Goal: Transaction & Acquisition: Purchase product/service

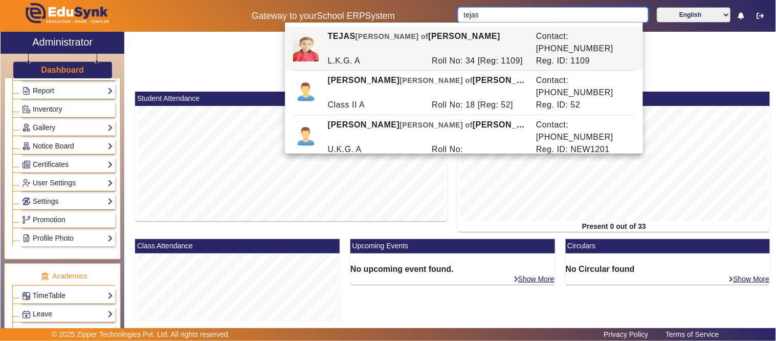
scroll to position [511, 0]
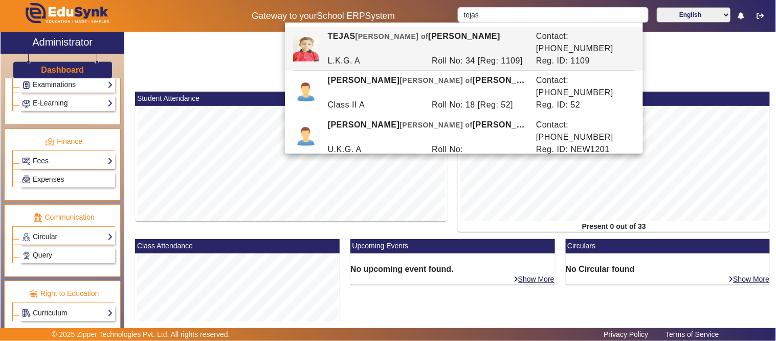
click at [47, 158] on link "Fees" at bounding box center [67, 161] width 91 height 12
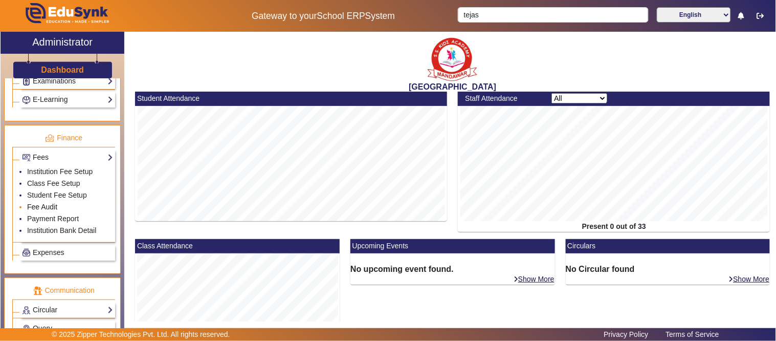
click at [44, 209] on link "Fee Audit" at bounding box center [42, 207] width 30 height 8
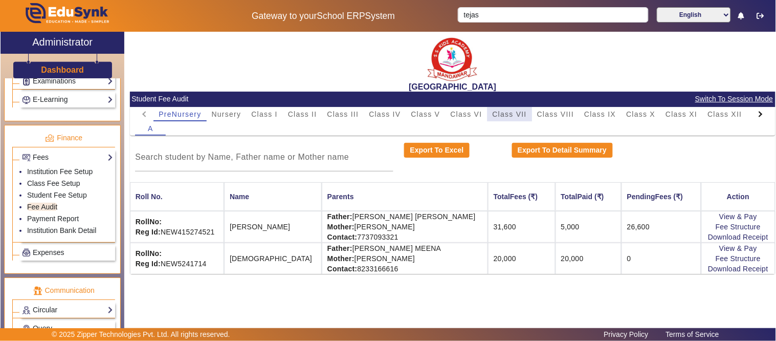
click at [508, 113] on span "Class VII" at bounding box center [510, 113] width 34 height 7
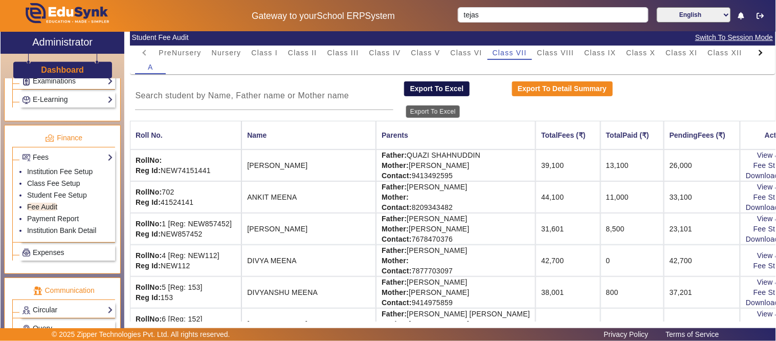
scroll to position [57, 0]
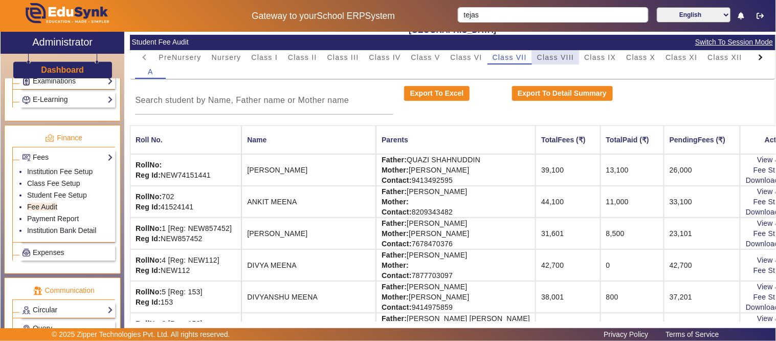
click at [569, 54] on span "Class VIII" at bounding box center [555, 57] width 37 height 7
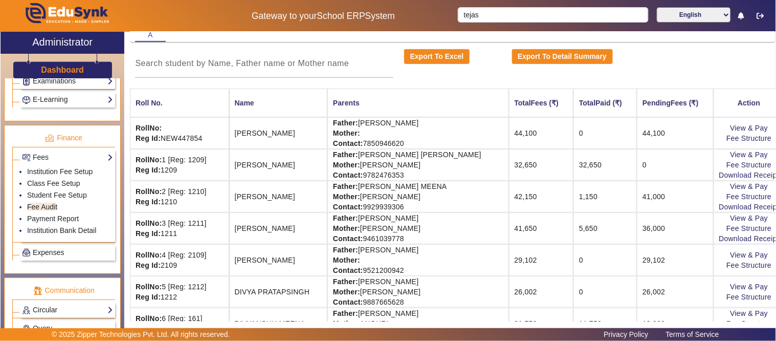
scroll to position [114, 0]
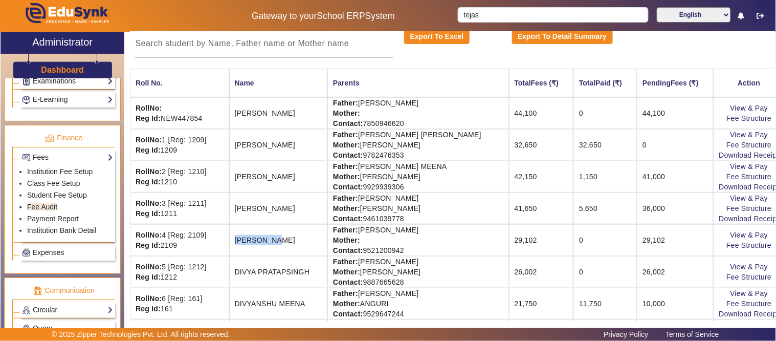
drag, startPoint x: 237, startPoint y: 238, endPoint x: 282, endPoint y: 239, distance: 45.0
click at [282, 239] on td "[PERSON_NAME]" at bounding box center [278, 240] width 98 height 32
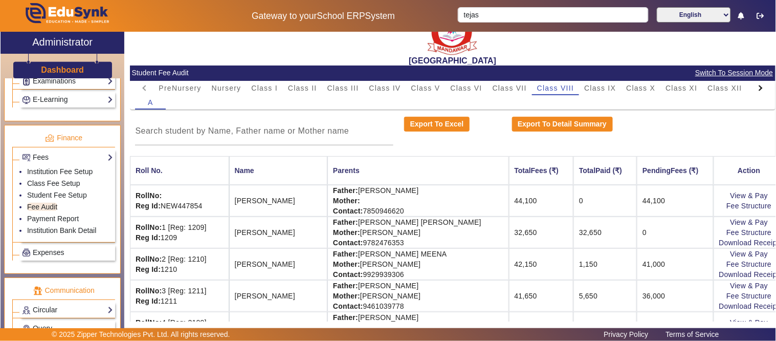
scroll to position [0, 0]
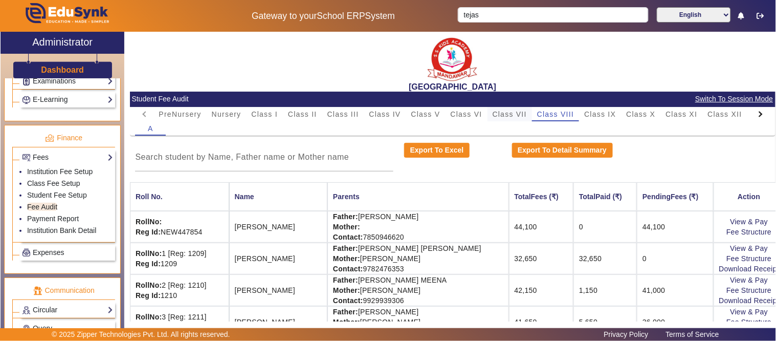
click at [509, 113] on span "Class VII" at bounding box center [510, 113] width 34 height 7
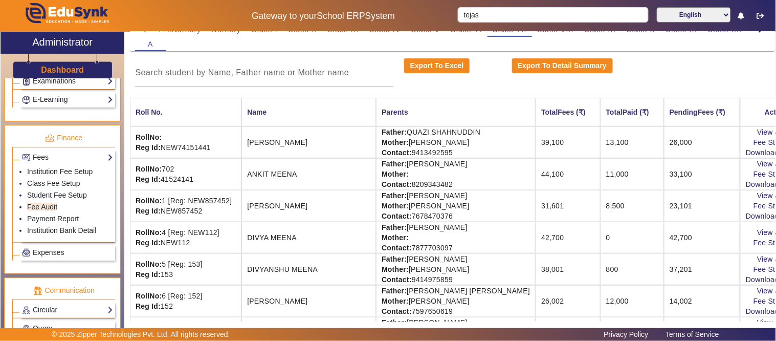
scroll to position [57, 0]
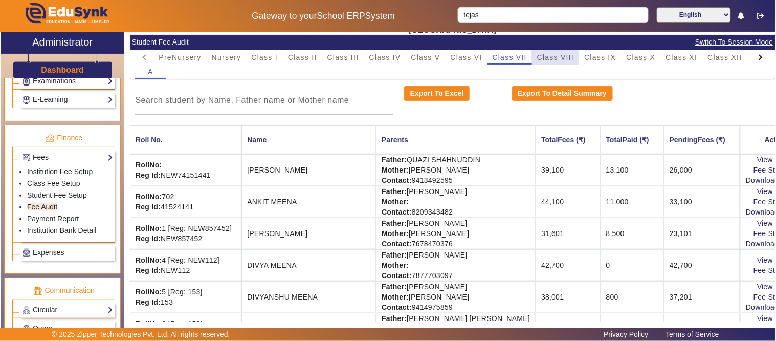
click at [548, 54] on span "Class VIII" at bounding box center [555, 57] width 37 height 7
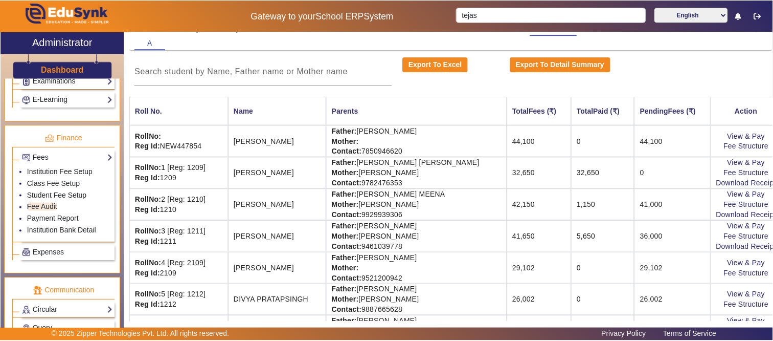
scroll to position [114, 0]
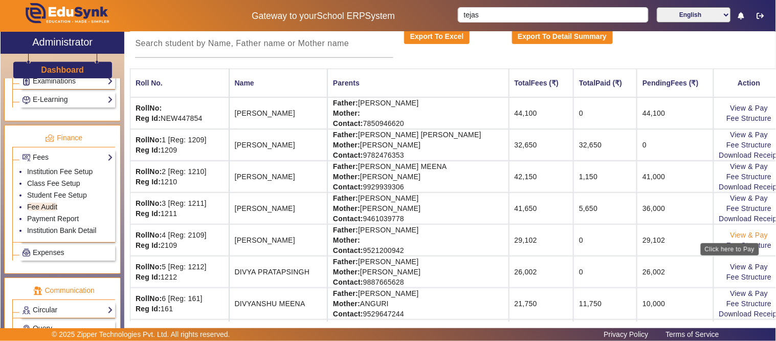
click at [730, 234] on link "View & Pay" at bounding box center [749, 235] width 38 height 8
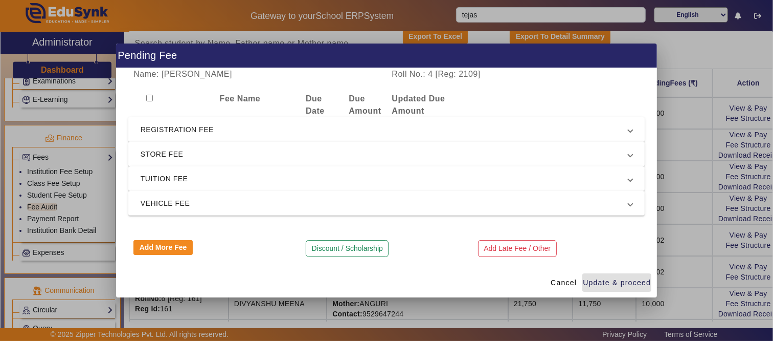
click at [203, 129] on span "REGISTRATION FEE" at bounding box center [385, 129] width 488 height 12
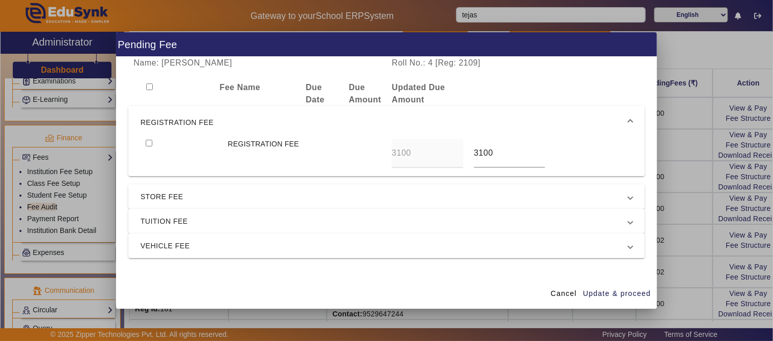
drag, startPoint x: 147, startPoint y: 144, endPoint x: 155, endPoint y: 166, distance: 23.3
click at [149, 143] on input "checkbox" at bounding box center [149, 143] width 7 height 7
checkbox input "true"
click at [159, 199] on span "STORE FEE" at bounding box center [385, 196] width 488 height 12
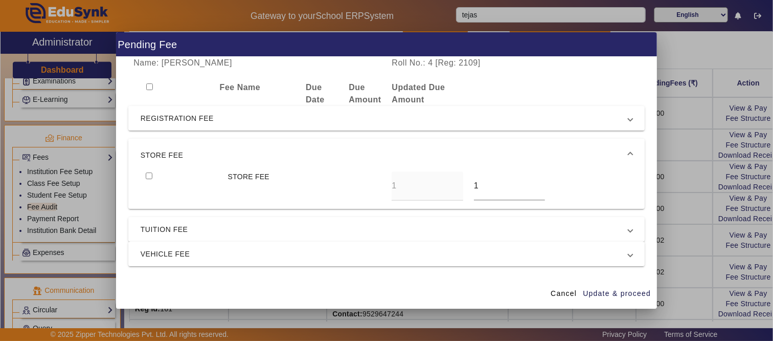
click at [170, 159] on span "STORE FEE" at bounding box center [385, 155] width 488 height 12
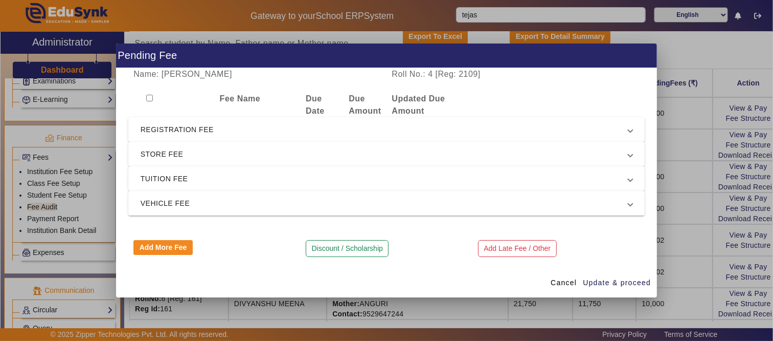
drag, startPoint x: 169, startPoint y: 177, endPoint x: 169, endPoint y: 192, distance: 14.8
click at [169, 181] on span "TUITION FEE" at bounding box center [385, 178] width 488 height 12
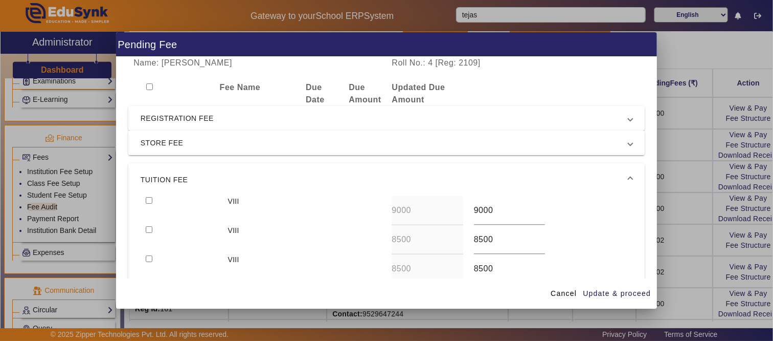
click at [150, 200] on input "checkbox" at bounding box center [149, 200] width 7 height 7
checkbox input "true"
click at [624, 290] on span "Update & proceed" at bounding box center [617, 293] width 68 height 11
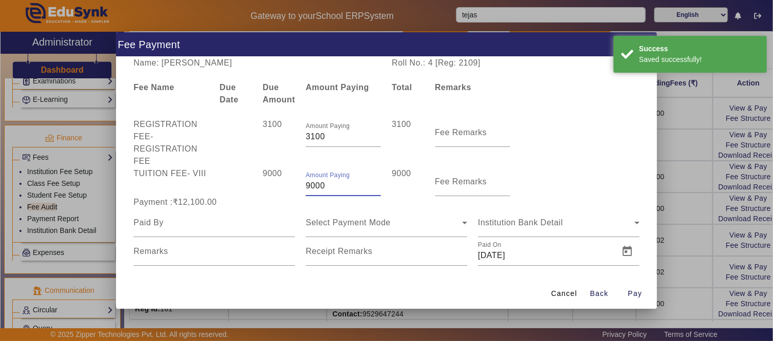
drag, startPoint x: 324, startPoint y: 185, endPoint x: 243, endPoint y: 186, distance: 80.8
click at [244, 186] on div "TUITION FEE - VIII 9000 Amount Paying 9000 9000 Fee Remarks" at bounding box center [386, 181] width 517 height 29
type input "1900"
click at [238, 198] on div "Payment :₹12,100.00" at bounding box center [214, 202] width 172 height 12
click at [180, 225] on input at bounding box center [214, 222] width 162 height 12
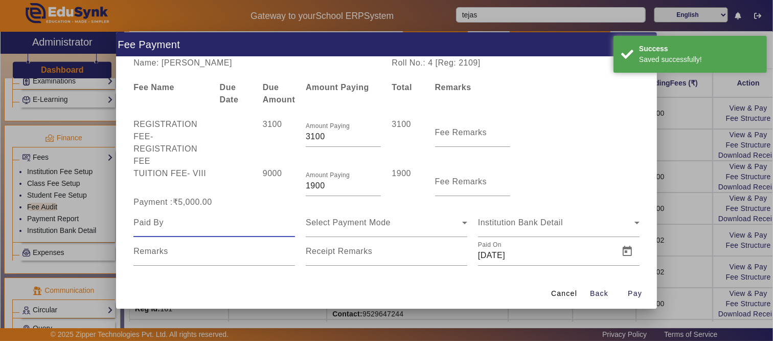
click at [185, 227] on input at bounding box center [214, 222] width 162 height 12
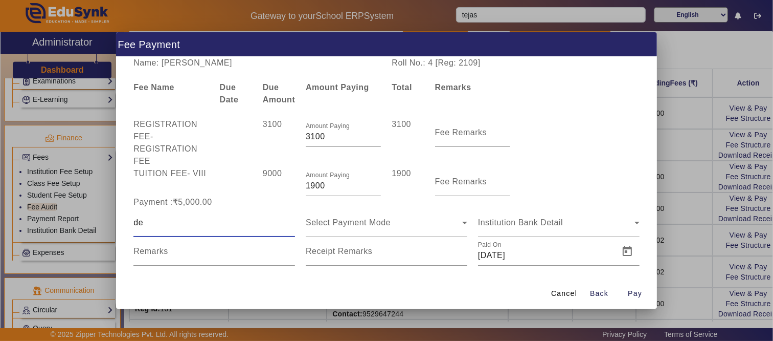
type input "d"
type input "[PERSON_NAME]"
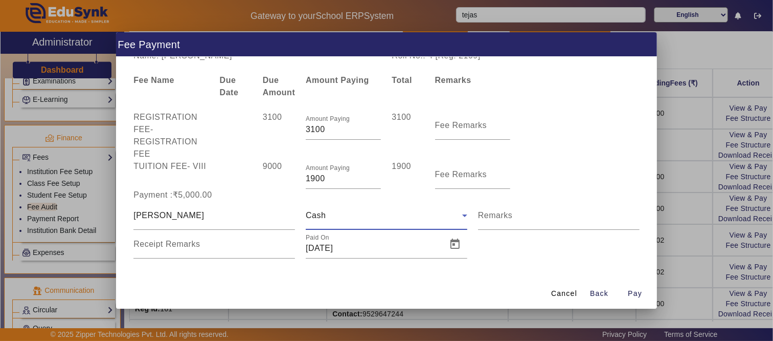
scroll to position [9, 0]
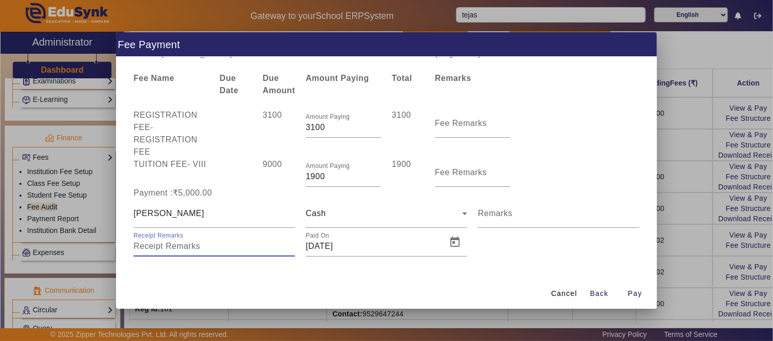
click at [220, 246] on input "Receipt Remarks" at bounding box center [214, 246] width 162 height 12
type input "BY [PERSON_NAME]"
click at [454, 244] on span "Open calendar" at bounding box center [455, 242] width 25 height 25
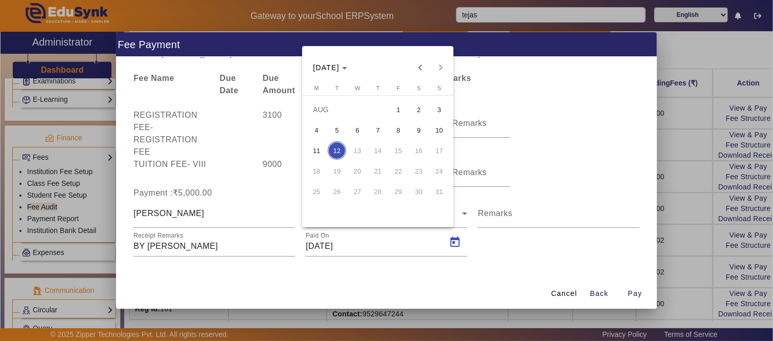
click at [637, 298] on div at bounding box center [386, 170] width 773 height 341
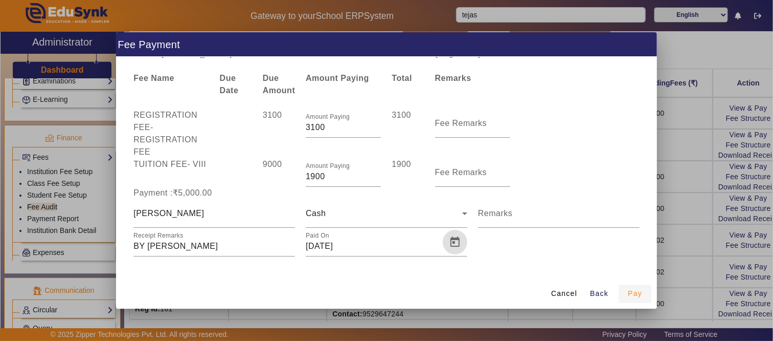
click at [636, 295] on span "Pay" at bounding box center [635, 293] width 14 height 11
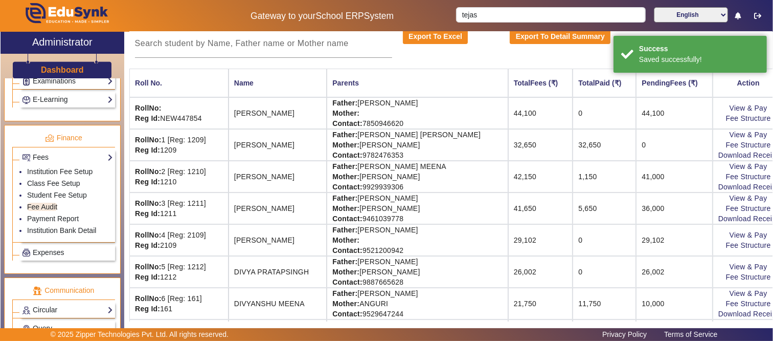
scroll to position [0, 0]
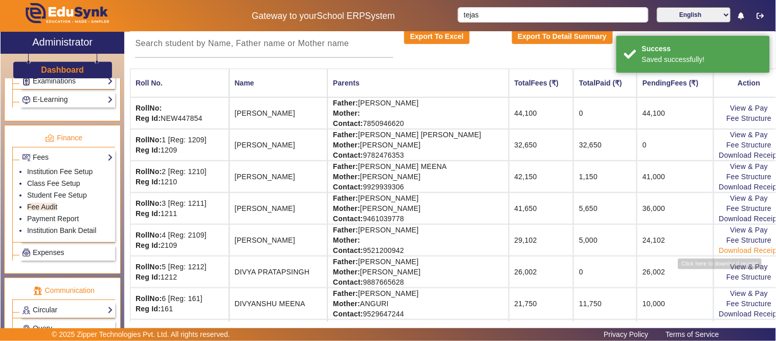
click at [722, 247] on link "Download Receipt" at bounding box center [749, 250] width 60 height 8
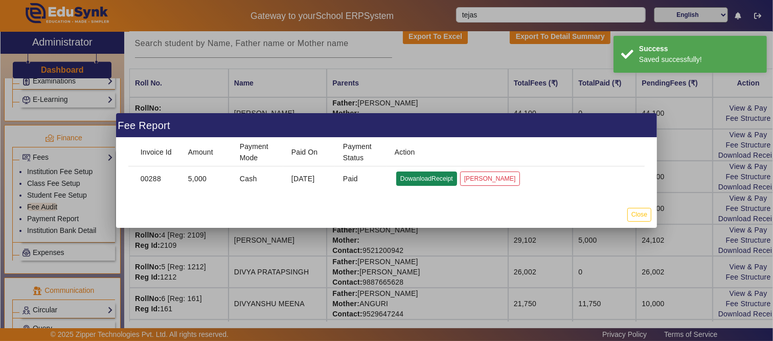
drag, startPoint x: 421, startPoint y: 176, endPoint x: 417, endPoint y: 180, distance: 5.4
click at [420, 176] on button "DowanloadReceipt" at bounding box center [426, 178] width 61 height 14
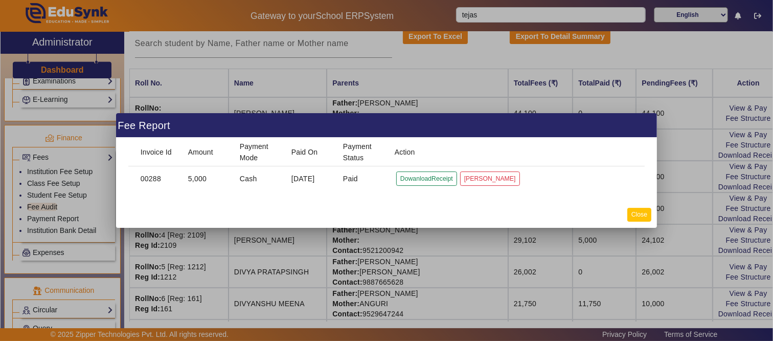
click at [643, 215] on button "Close" at bounding box center [640, 215] width 24 height 14
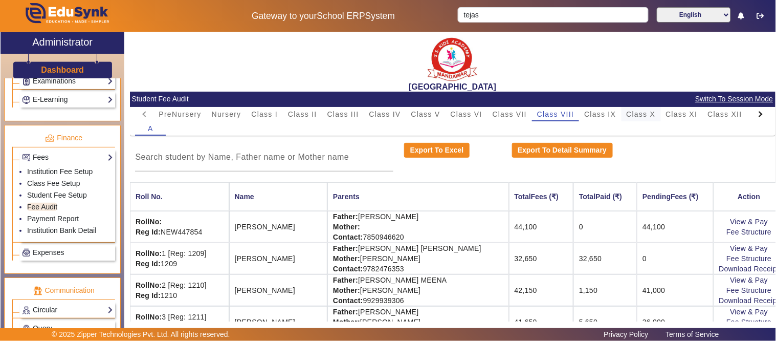
click at [651, 113] on span "Class X" at bounding box center [640, 113] width 29 height 7
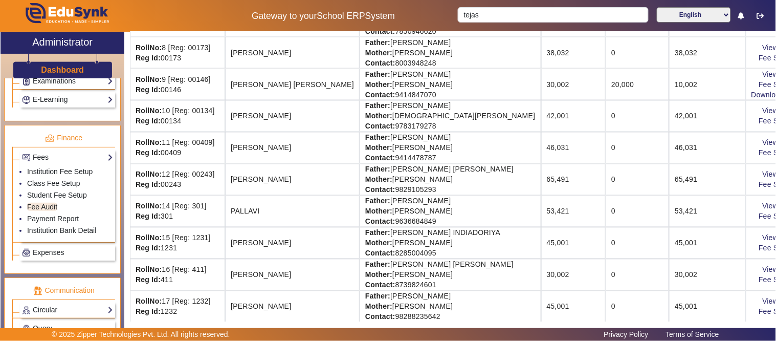
scroll to position [400, 0]
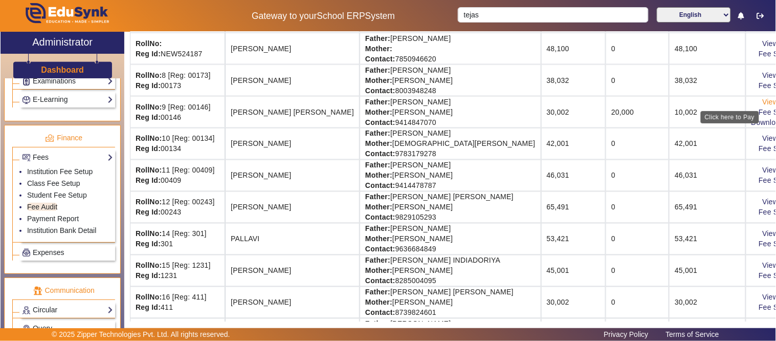
click at [763, 103] on link "View & Pay" at bounding box center [782, 102] width 38 height 8
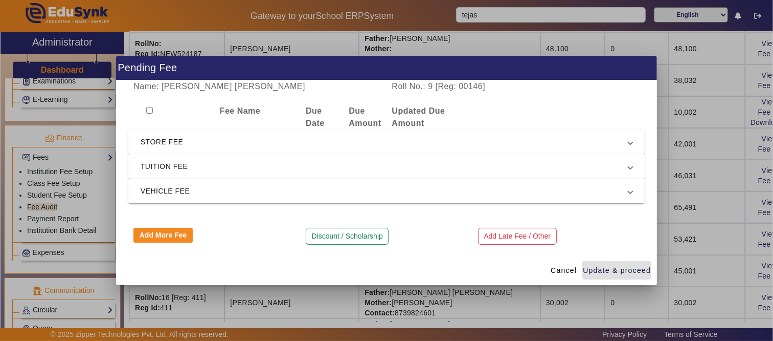
drag, startPoint x: 173, startPoint y: 162, endPoint x: 174, endPoint y: 169, distance: 7.3
click at [172, 163] on span "TUITION FEE" at bounding box center [385, 166] width 488 height 12
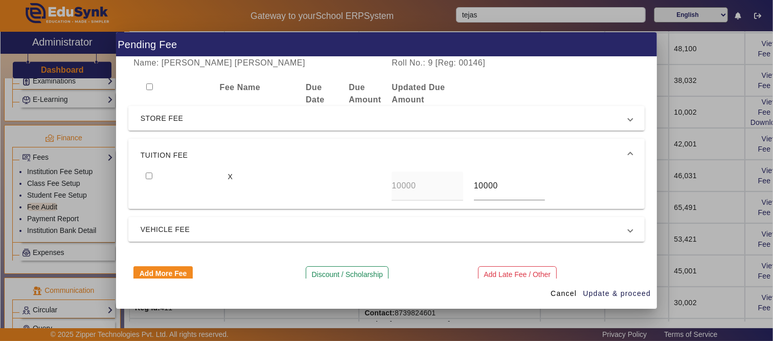
click at [160, 157] on span "TUITION FEE" at bounding box center [385, 155] width 488 height 12
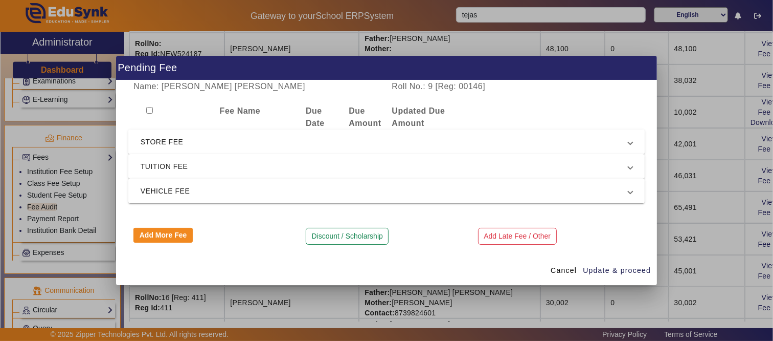
click at [167, 144] on span "STORE FEE" at bounding box center [385, 142] width 488 height 12
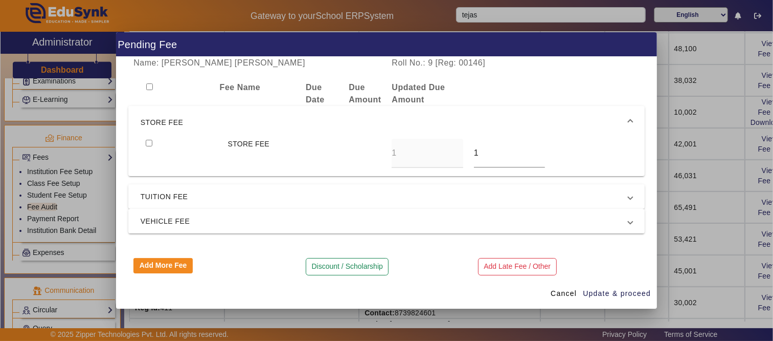
click at [147, 144] on input "checkbox" at bounding box center [149, 143] width 7 height 7
checkbox input "true"
drag, startPoint x: 497, startPoint y: 154, endPoint x: 437, endPoint y: 154, distance: 59.8
click at [440, 154] on div "STORE FEE 1 1" at bounding box center [387, 153] width 492 height 29
type input "200"
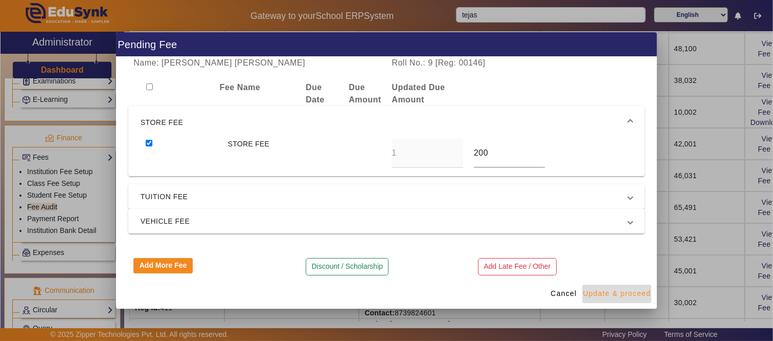
click at [621, 295] on span "Update & proceed" at bounding box center [617, 293] width 68 height 11
type input "200"
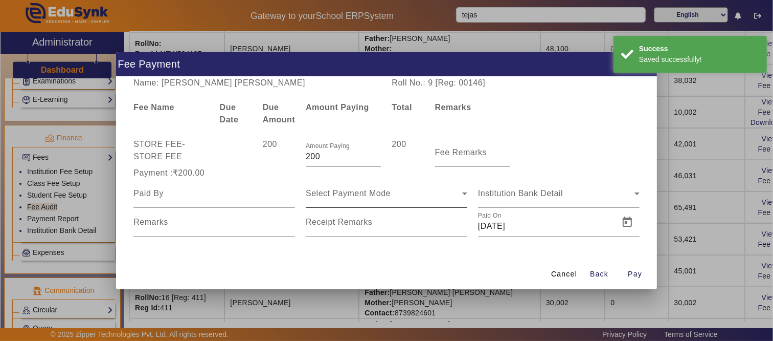
click at [334, 196] on span "Select Payment Mode" at bounding box center [348, 193] width 85 height 9
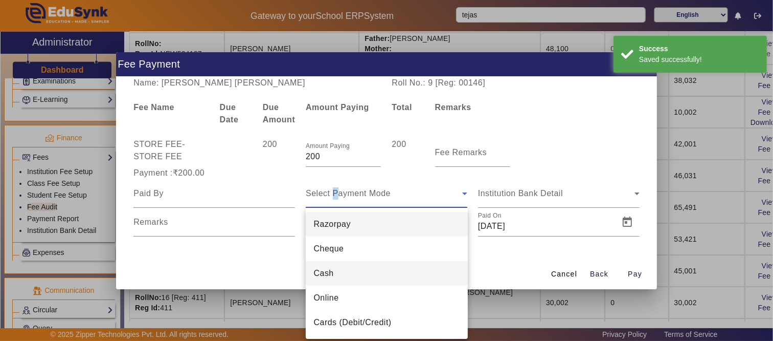
click at [334, 278] on mat-option "Cash" at bounding box center [387, 273] width 162 height 25
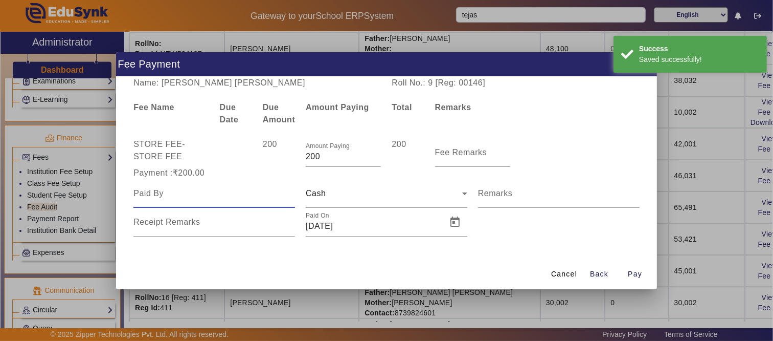
click at [155, 194] on input at bounding box center [214, 193] width 162 height 12
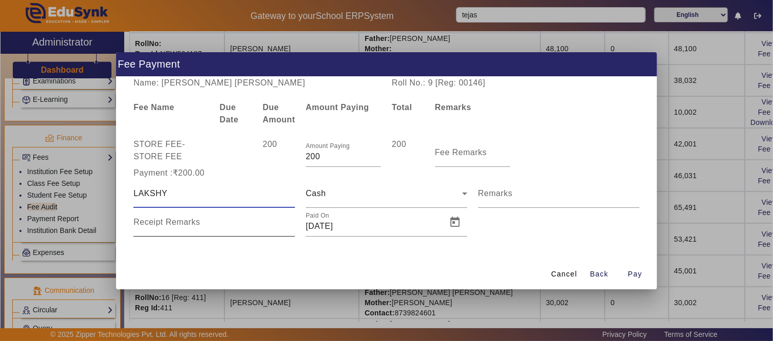
type input "LAKSHY"
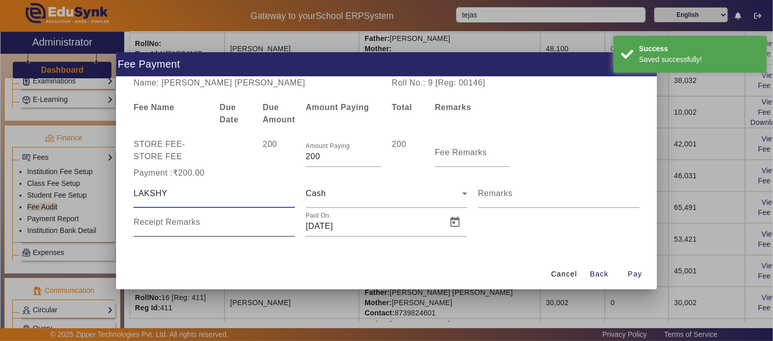
click at [167, 223] on mat-label "Receipt Remarks" at bounding box center [166, 221] width 66 height 9
click at [167, 223] on input "Receipt Remarks" at bounding box center [214, 226] width 162 height 12
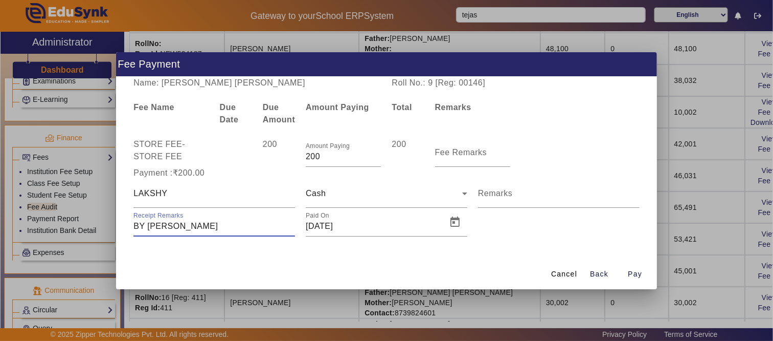
type input "BY [PERSON_NAME]"
click at [630, 272] on button "Pay" at bounding box center [635, 274] width 33 height 18
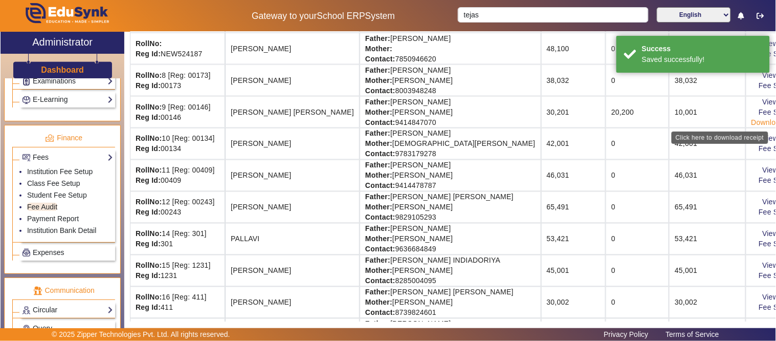
click at [751, 124] on link "Download Receipt" at bounding box center [781, 122] width 60 height 8
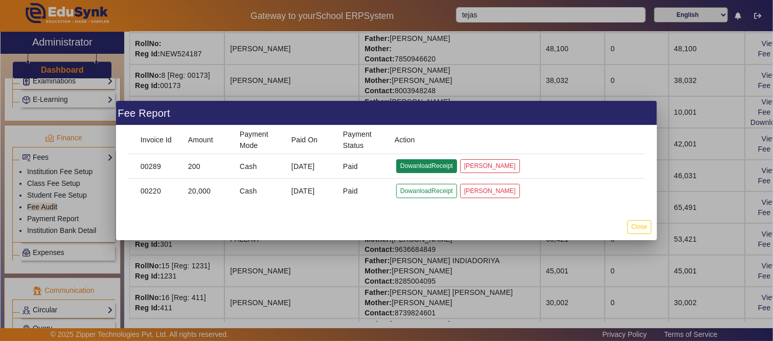
click at [420, 164] on button "DowanloadReceipt" at bounding box center [426, 166] width 61 height 14
click at [638, 229] on button "Close" at bounding box center [640, 227] width 24 height 14
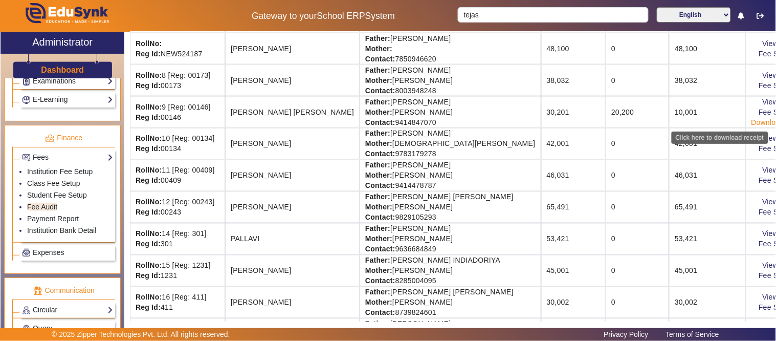
click at [751, 123] on link "Download Receipt" at bounding box center [781, 122] width 60 height 8
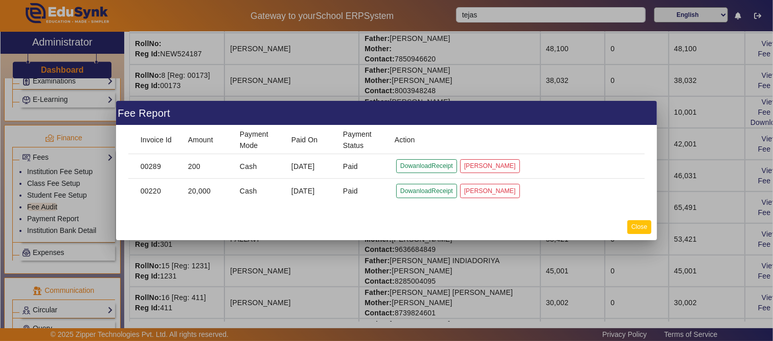
click at [646, 228] on button "Close" at bounding box center [640, 227] width 24 height 14
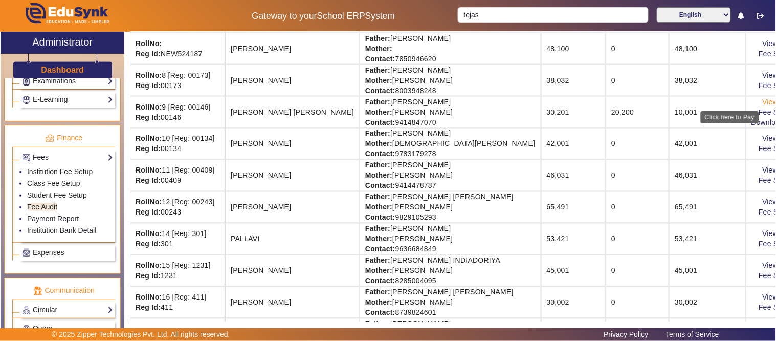
click at [763, 100] on link "View & Pay" at bounding box center [782, 102] width 38 height 8
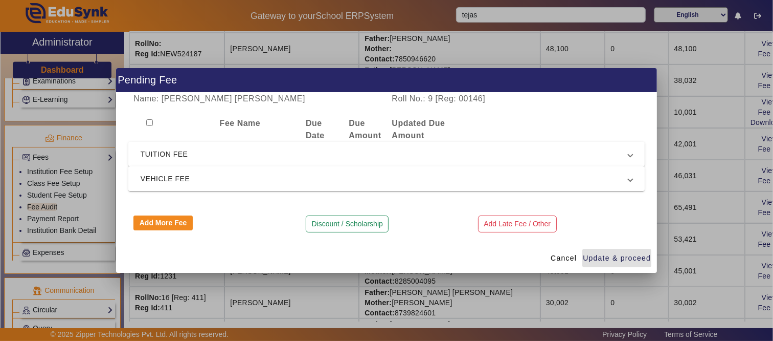
click at [240, 167] on mat-expansion-panel-header "VEHICLE FEE" at bounding box center [386, 178] width 517 height 25
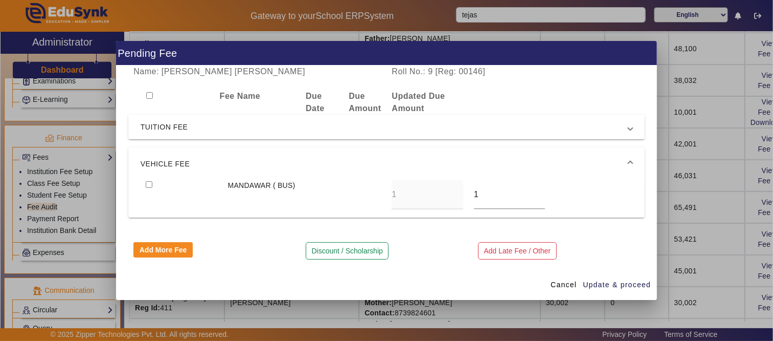
click at [240, 160] on span "VEHICLE FEE" at bounding box center [385, 164] width 488 height 12
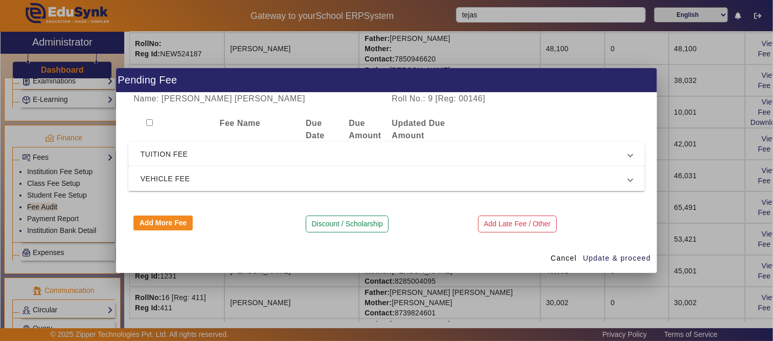
click at [223, 156] on span "TUITION FEE" at bounding box center [385, 154] width 488 height 12
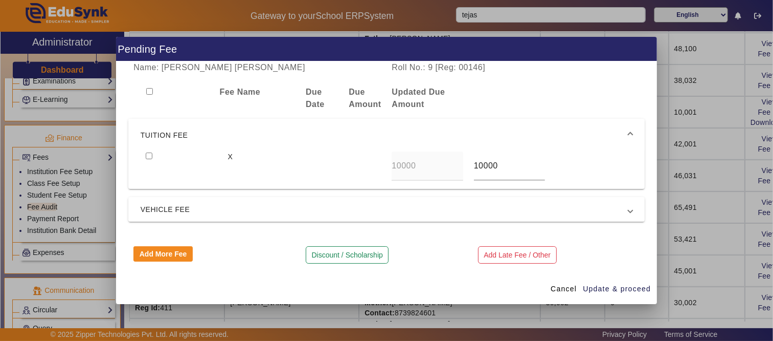
click at [217, 135] on span "TUITION FEE" at bounding box center [385, 135] width 488 height 12
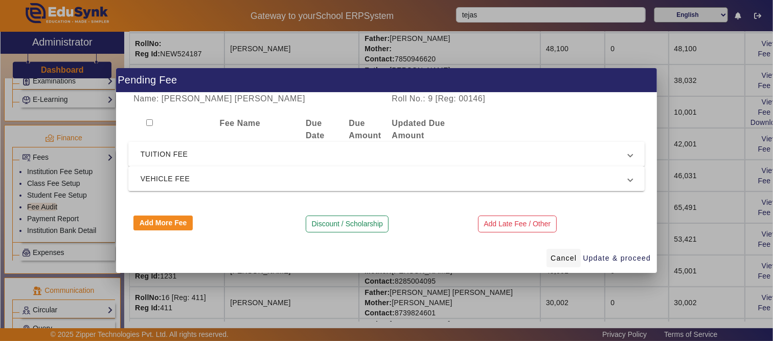
click at [563, 256] on span "Cancel" at bounding box center [564, 258] width 26 height 11
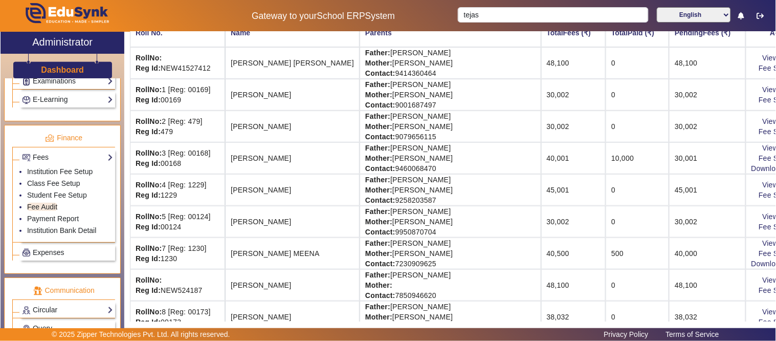
scroll to position [0, 0]
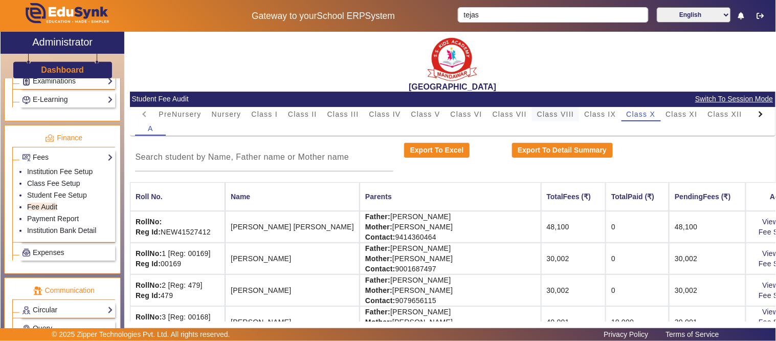
click at [567, 113] on span "Class VIII" at bounding box center [555, 113] width 37 height 7
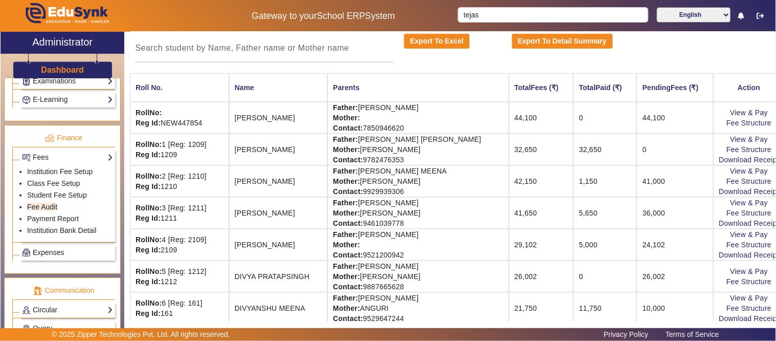
scroll to position [114, 0]
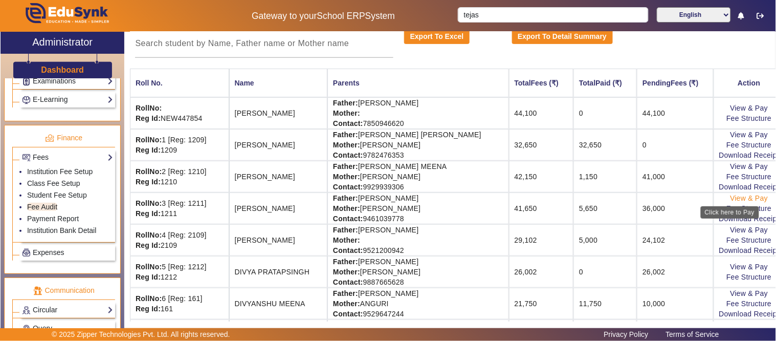
click at [730, 200] on link "View & Pay" at bounding box center [749, 198] width 38 height 8
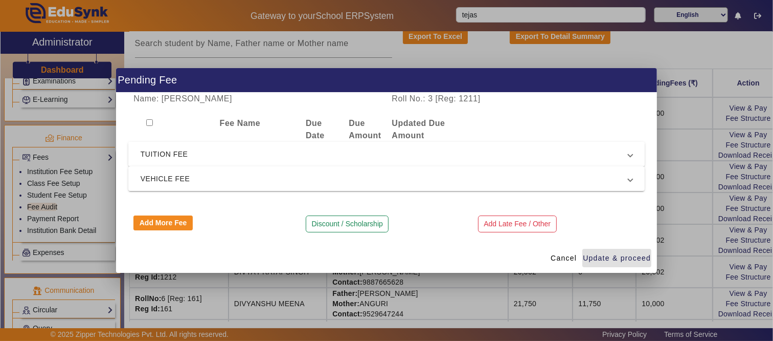
click at [165, 151] on span "TUITION FEE" at bounding box center [385, 154] width 488 height 12
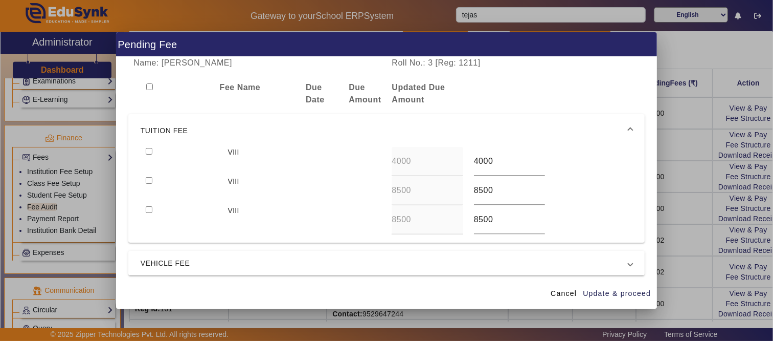
click at [151, 153] on input "checkbox" at bounding box center [149, 151] width 7 height 7
checkbox input "true"
click at [148, 181] on input "checkbox" at bounding box center [149, 180] width 7 height 7
checkbox input "true"
click at [605, 289] on span "Update & proceed" at bounding box center [617, 293] width 68 height 11
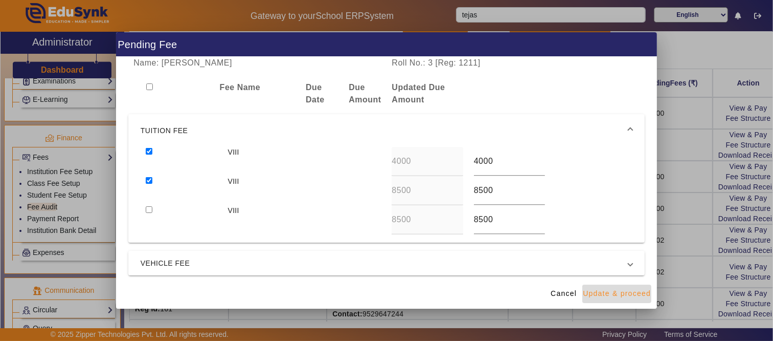
type input "9000"
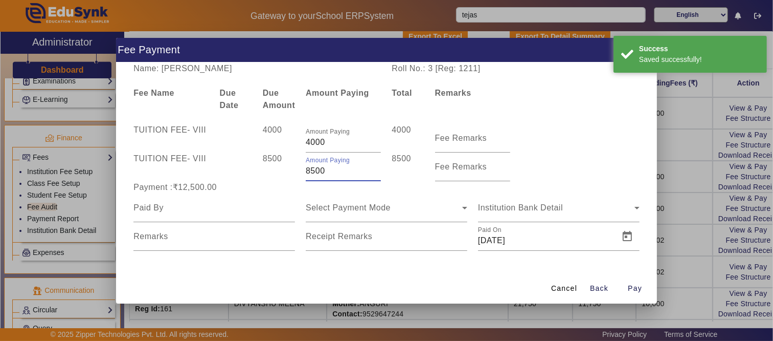
drag, startPoint x: 331, startPoint y: 166, endPoint x: 294, endPoint y: 174, distance: 38.2
click at [294, 174] on div "TUITION FEE - VIII 8500 Amount Paying 8500 8500 Fee Remarks" at bounding box center [386, 166] width 517 height 29
type input "6000"
click at [270, 176] on div "8500" at bounding box center [278, 166] width 43 height 29
click at [251, 183] on div "Payment :₹10,000.00" at bounding box center [214, 187] width 172 height 12
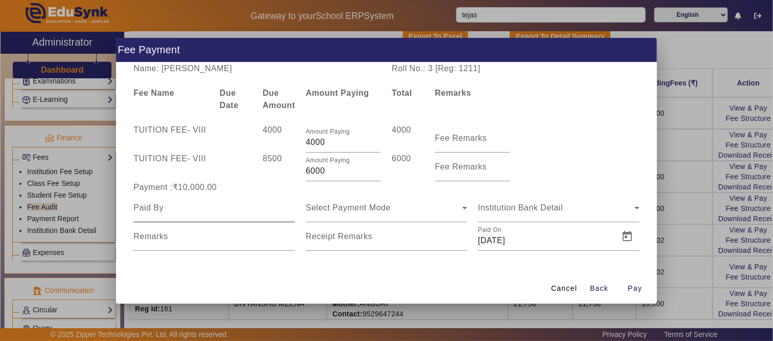
click at [181, 216] on div at bounding box center [214, 207] width 162 height 29
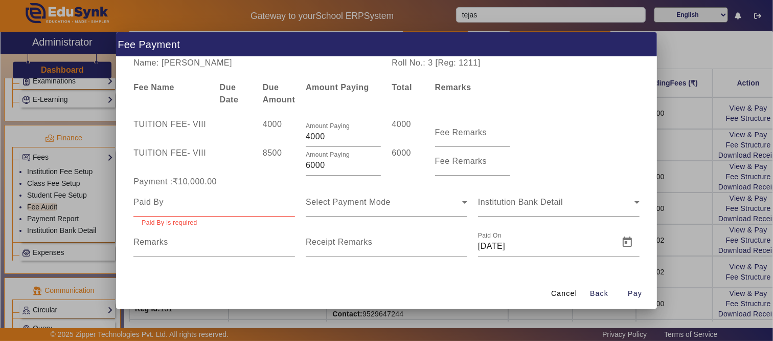
click at [181, 214] on mat-form-field "Paid By is required" at bounding box center [214, 208] width 162 height 40
click at [177, 210] on div at bounding box center [214, 202] width 162 height 29
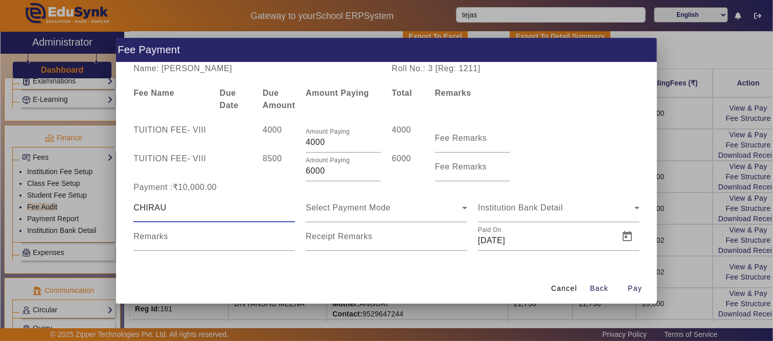
type input "CHIRAU"
click at [371, 213] on div "Select Payment Mode" at bounding box center [387, 207] width 162 height 29
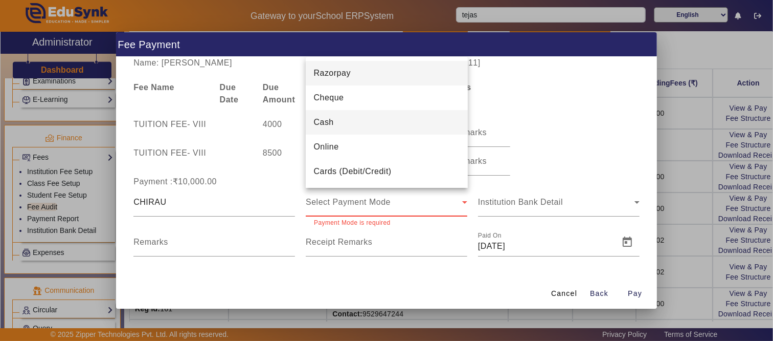
click at [341, 126] on mat-option "Cash" at bounding box center [387, 122] width 162 height 25
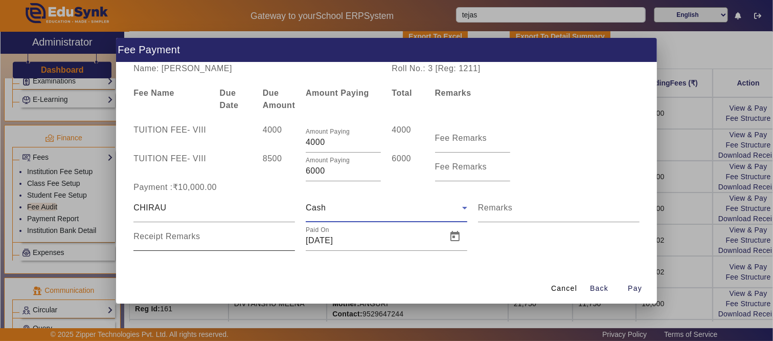
click at [190, 238] on mat-label "Receipt Remarks" at bounding box center [166, 236] width 66 height 9
click at [190, 238] on input "Receipt Remarks" at bounding box center [214, 240] width 162 height 12
type input "BY [PERSON_NAME]"
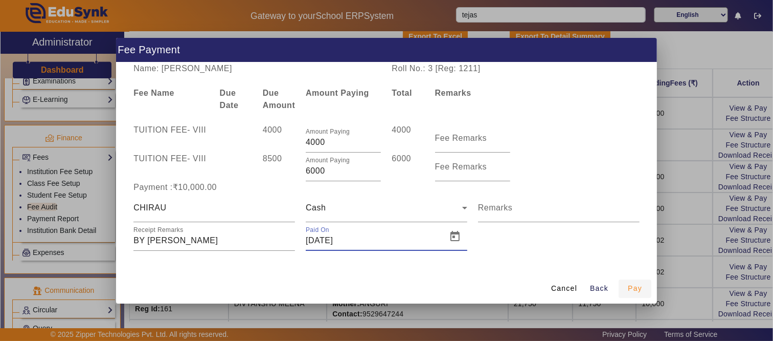
click at [635, 286] on span "Pay" at bounding box center [635, 288] width 14 height 11
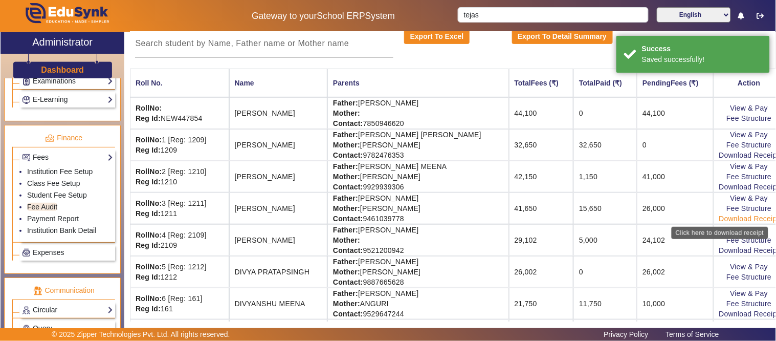
click at [719, 217] on link "Download Receipt" at bounding box center [749, 218] width 60 height 8
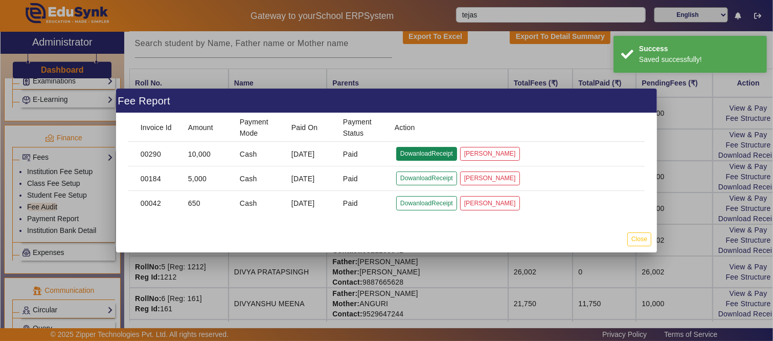
click at [423, 155] on button "DowanloadReceipt" at bounding box center [426, 154] width 61 height 14
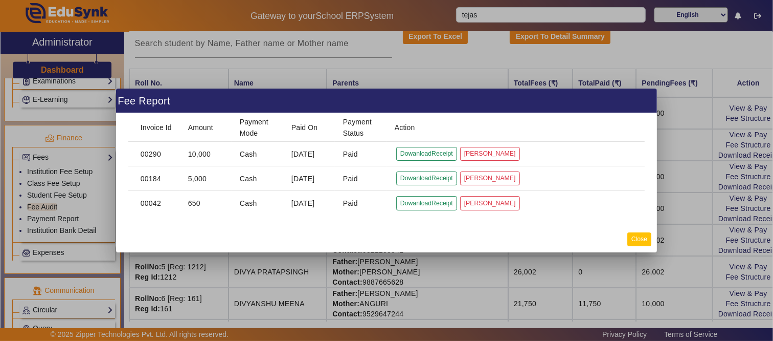
drag, startPoint x: 636, startPoint y: 235, endPoint x: 548, endPoint y: 274, distance: 95.7
click at [636, 234] on button "Close" at bounding box center [640, 239] width 24 height 14
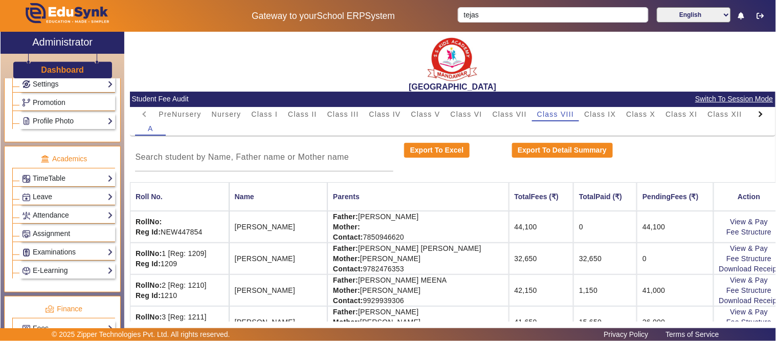
scroll to position [227, 0]
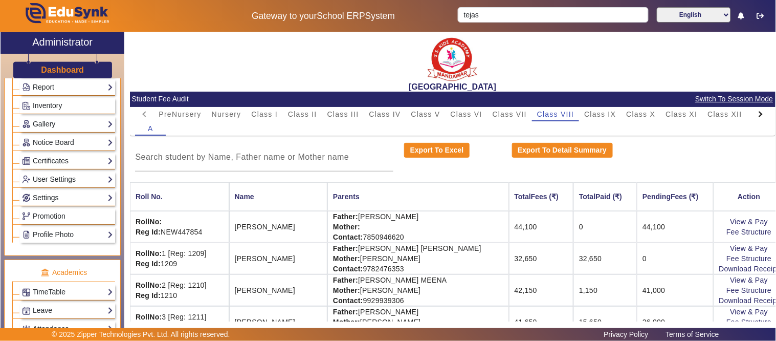
click at [49, 72] on h3 "Dashboard" at bounding box center [62, 70] width 43 height 10
